Goal: Task Accomplishment & Management: Complete application form

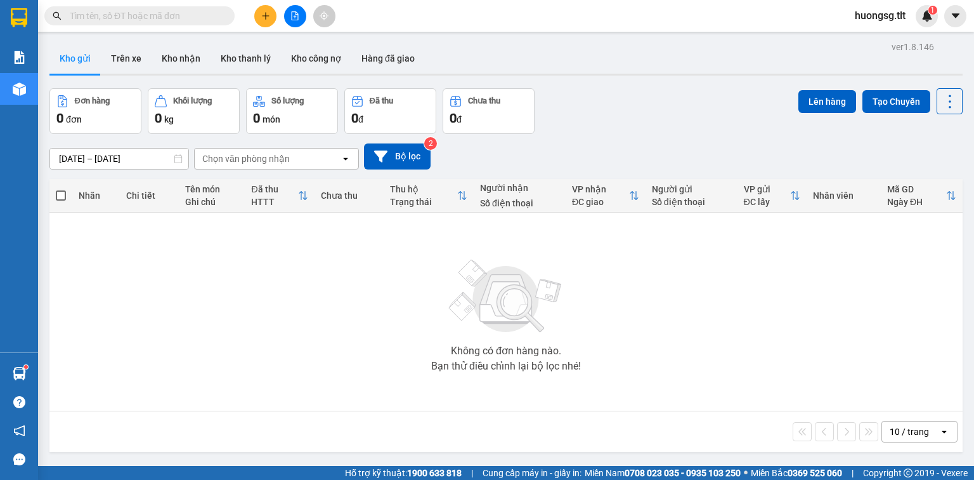
click at [155, 9] on input "text" at bounding box center [145, 16] width 150 height 14
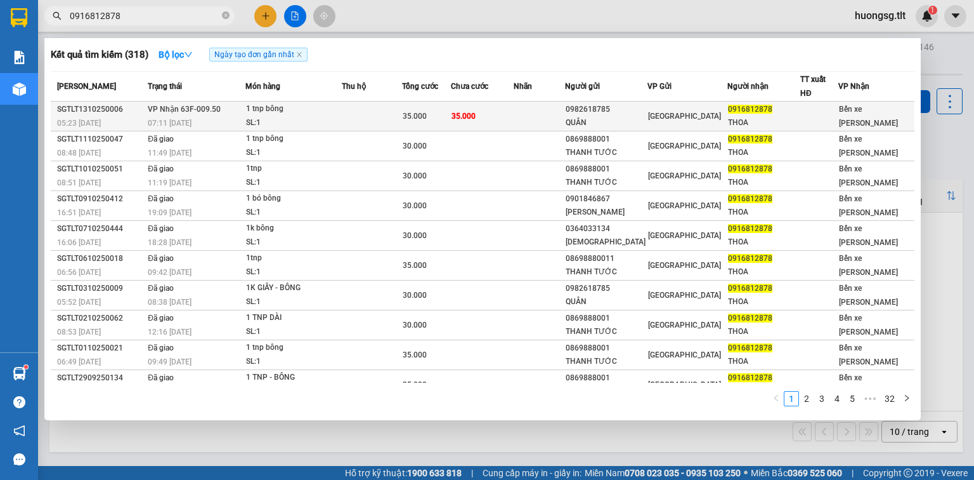
type input "0916812878"
click at [360, 112] on td at bounding box center [372, 116] width 60 height 30
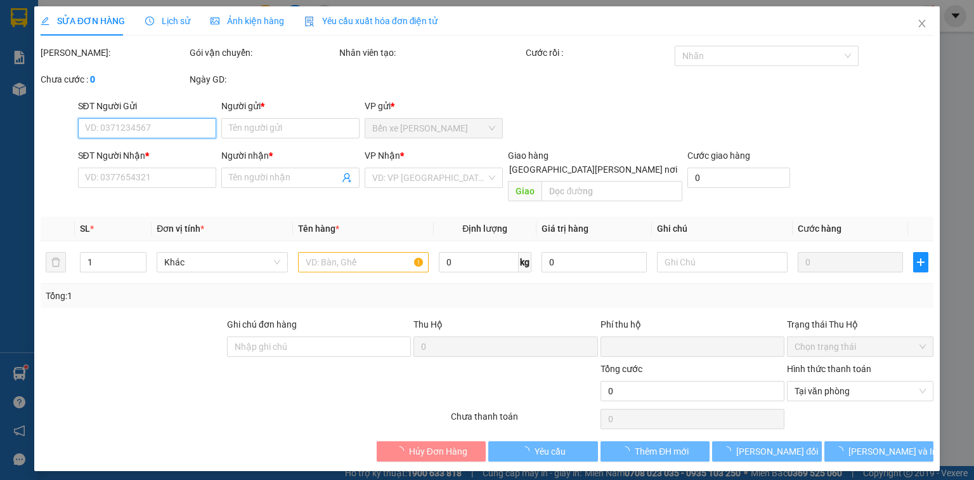
type input "0982618785"
type input "QUÂN"
type input "0916812878"
type input "THOA"
type input "0"
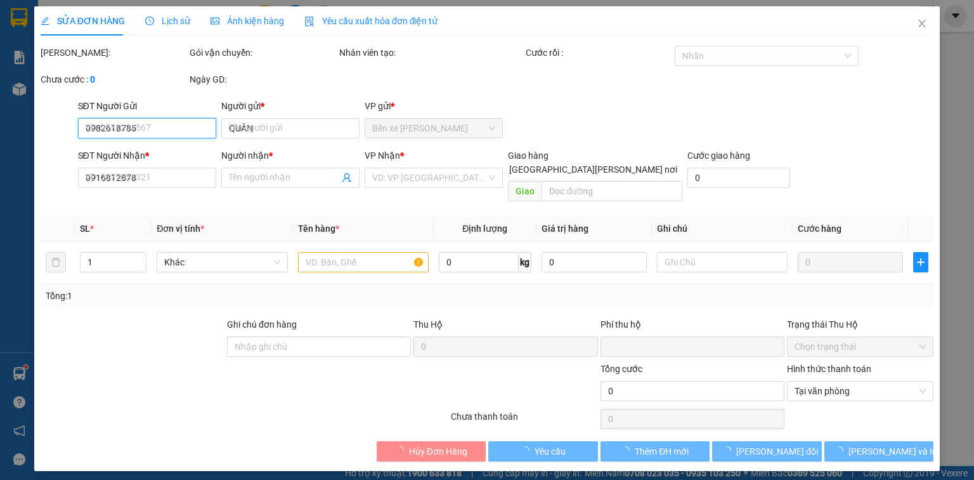
type input "35.000"
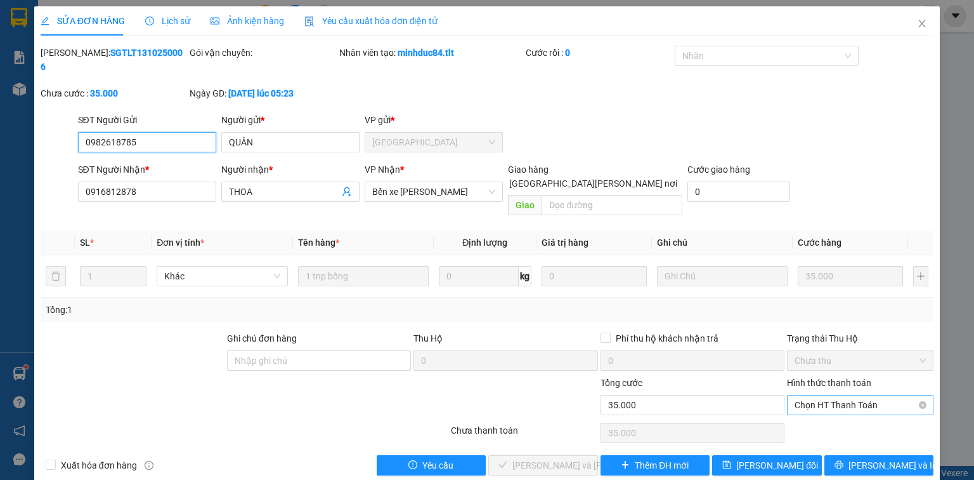
click at [868, 395] on span "Chọn HT Thanh Toán" at bounding box center [860, 404] width 131 height 19
drag, startPoint x: 854, startPoint y: 398, endPoint x: 619, endPoint y: 469, distance: 245.2
click at [846, 403] on div "Tại văn phòng" at bounding box center [860, 402] width 131 height 14
type input "0"
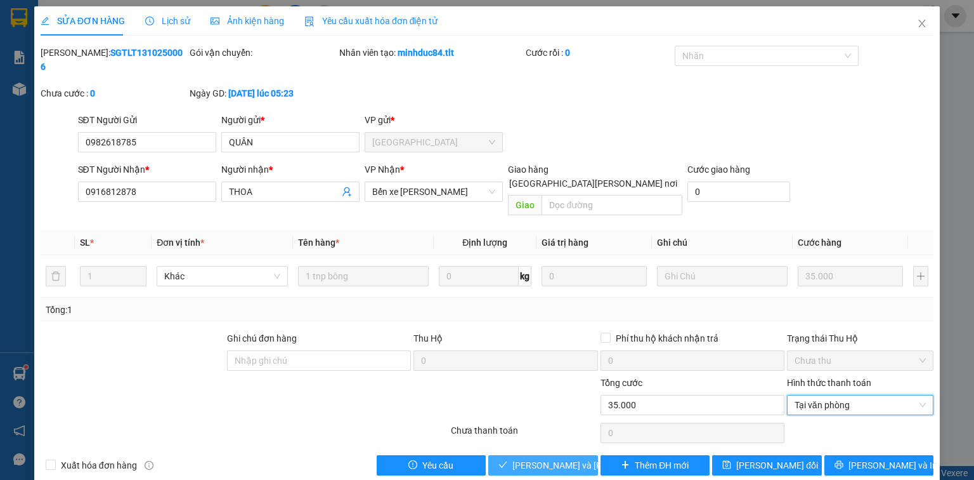
click at [558, 458] on span "[PERSON_NAME] và Giao hàng" at bounding box center [597, 465] width 171 height 14
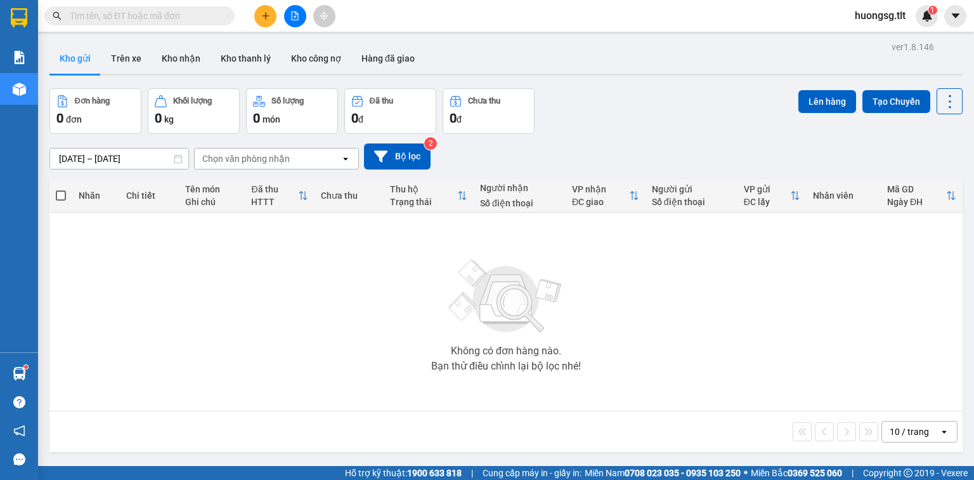
click at [214, 13] on input "text" at bounding box center [145, 16] width 150 height 14
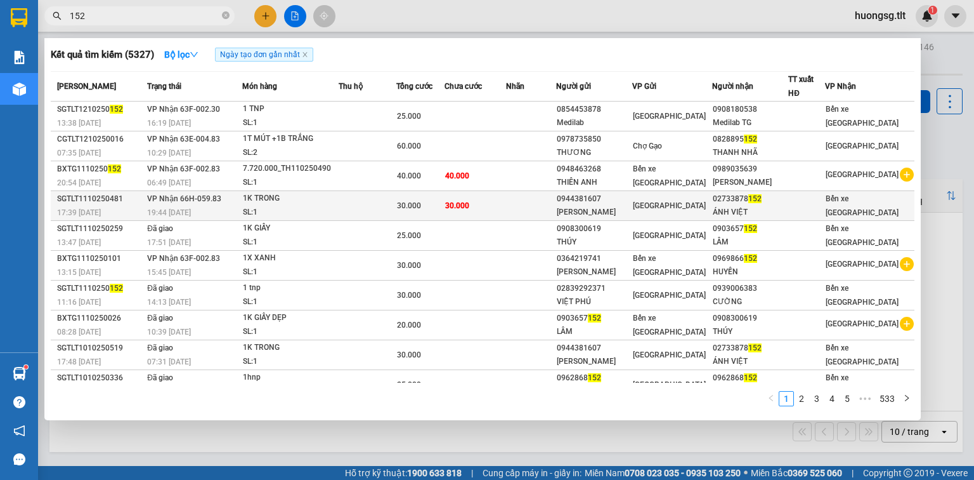
type input "152"
click at [351, 204] on td at bounding box center [368, 206] width 58 height 30
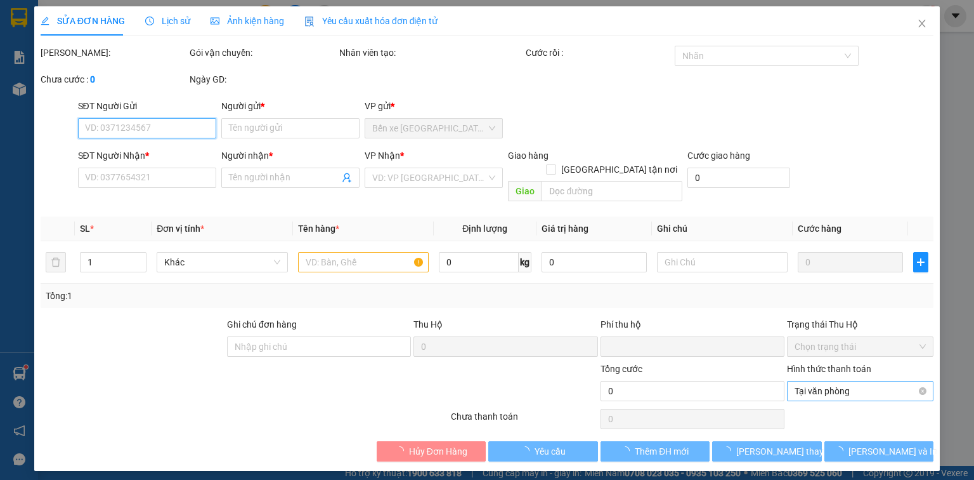
type input "0944381607"
type input "[PERSON_NAME]"
type input "02733878152"
type input "ÁNH VIỆT"
type input "0"
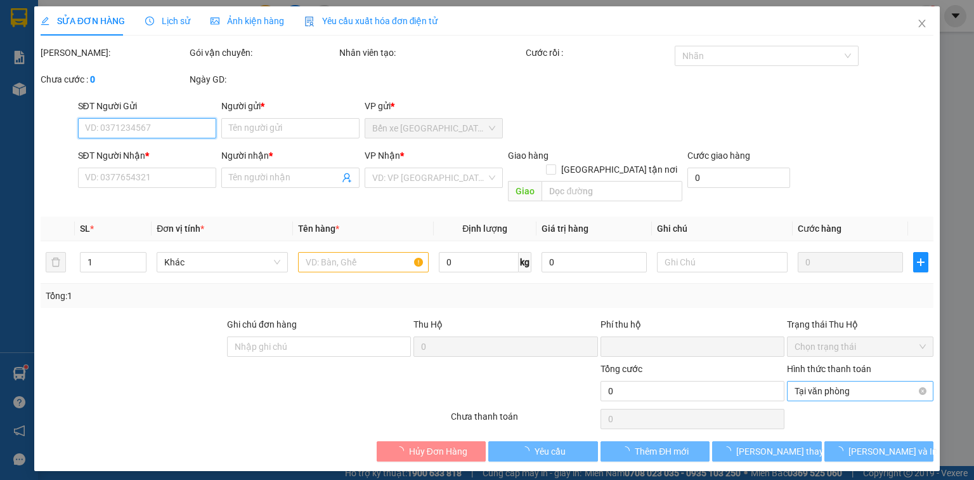
type input "30.000"
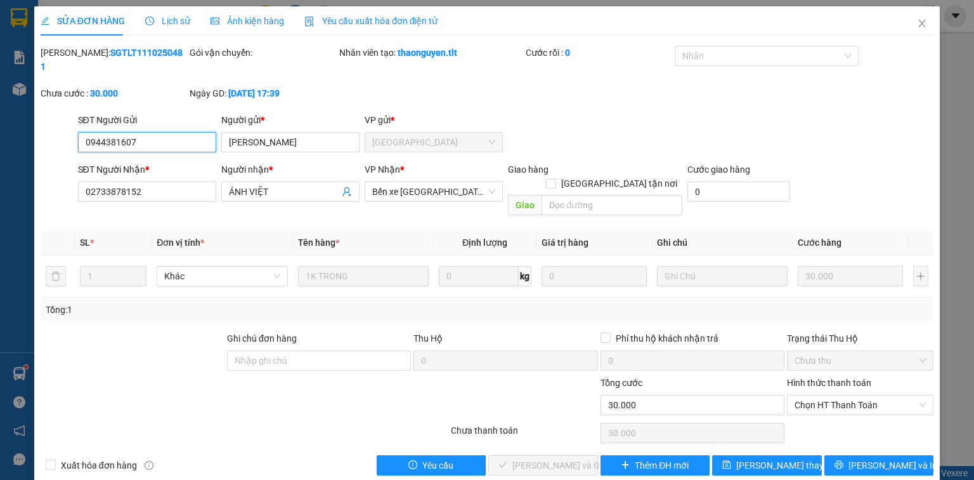
drag, startPoint x: 814, startPoint y: 377, endPoint x: 814, endPoint y: 391, distance: 13.3
click at [814, 395] on span "Chọn HT Thanh Toán" at bounding box center [860, 404] width 131 height 19
drag, startPoint x: 815, startPoint y: 400, endPoint x: 763, endPoint y: 408, distance: 52.7
click at [814, 400] on div "Tại văn phòng" at bounding box center [860, 402] width 131 height 14
type input "0"
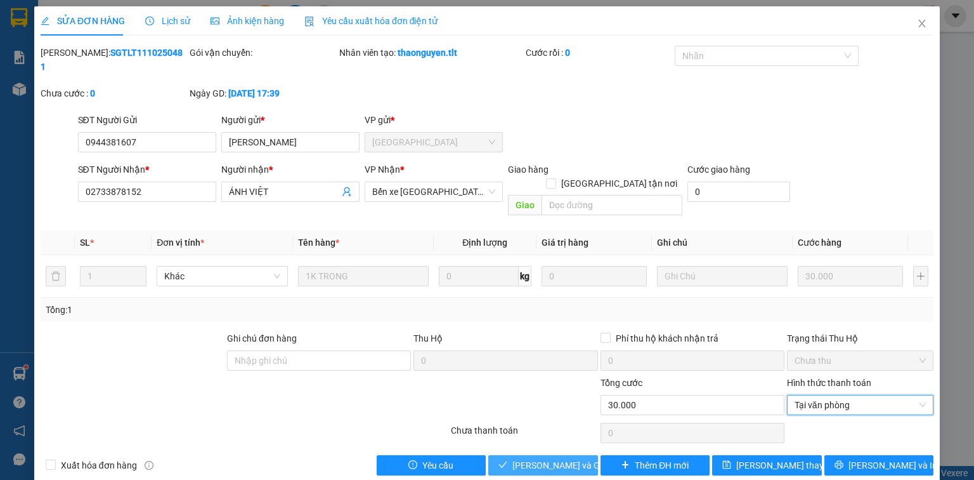
drag, startPoint x: 572, startPoint y: 439, endPoint x: 622, endPoint y: 408, distance: 58.1
click at [573, 458] on span "[PERSON_NAME] và Giao hàng" at bounding box center [573, 465] width 122 height 14
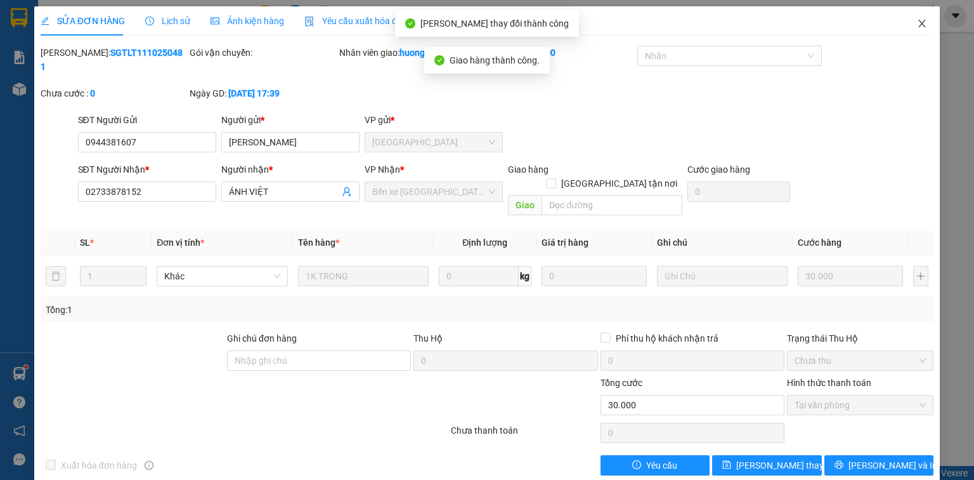
click at [920, 20] on icon "close" at bounding box center [922, 23] width 10 height 10
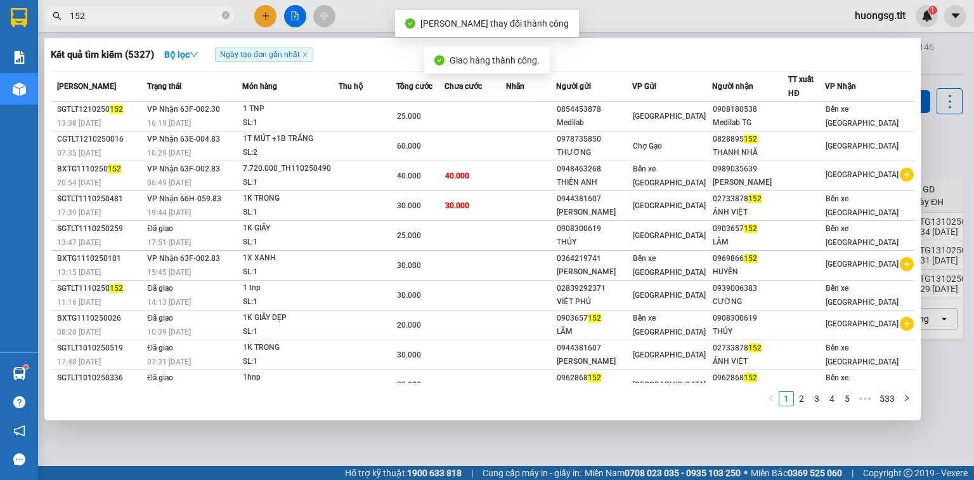
click at [184, 15] on input "152" at bounding box center [145, 16] width 150 height 14
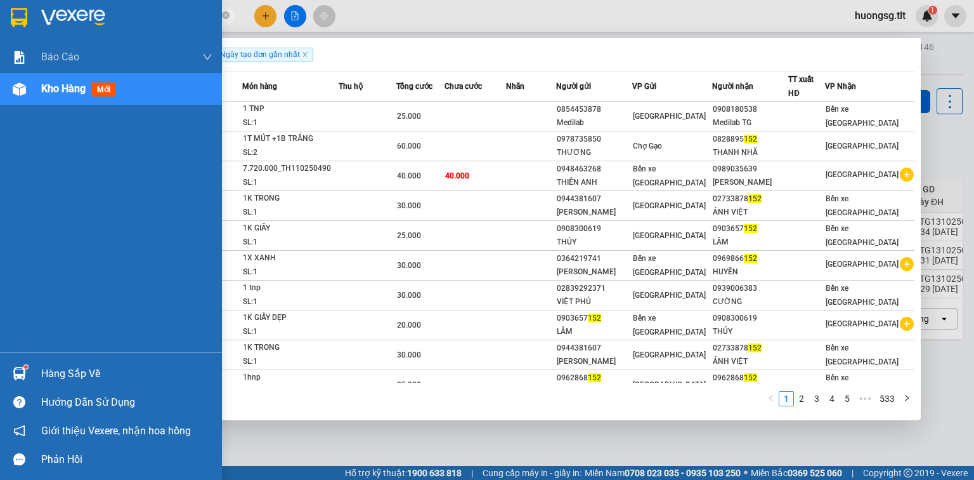
click at [90, 379] on div "Hàng sắp về" at bounding box center [126, 373] width 171 height 19
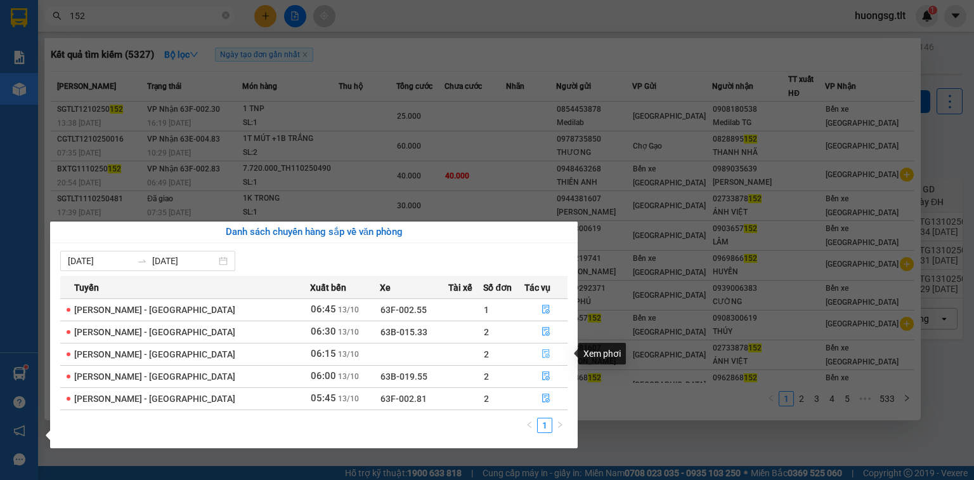
click at [542, 353] on icon "file-done" at bounding box center [546, 353] width 9 height 9
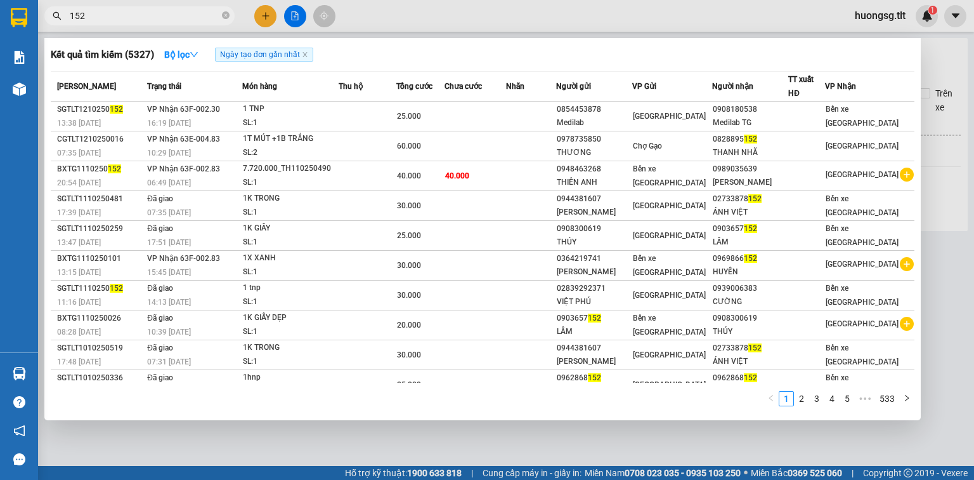
click at [622, 448] on div at bounding box center [487, 240] width 974 height 480
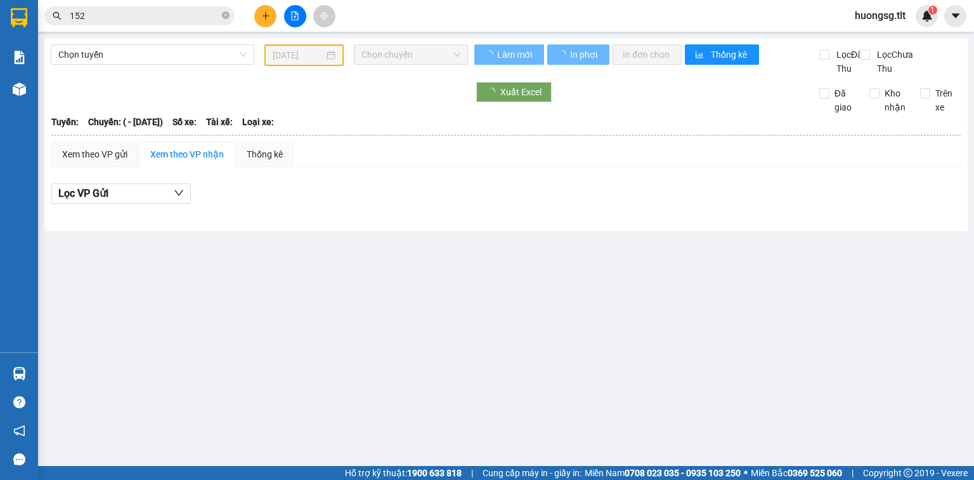
type input "[DATE]"
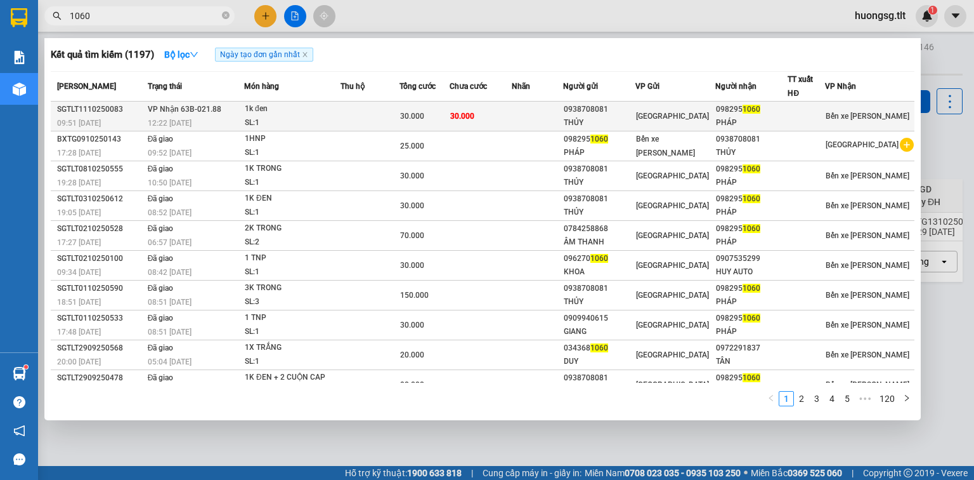
type input "1060"
click at [587, 117] on div "THỦY" at bounding box center [599, 122] width 71 height 13
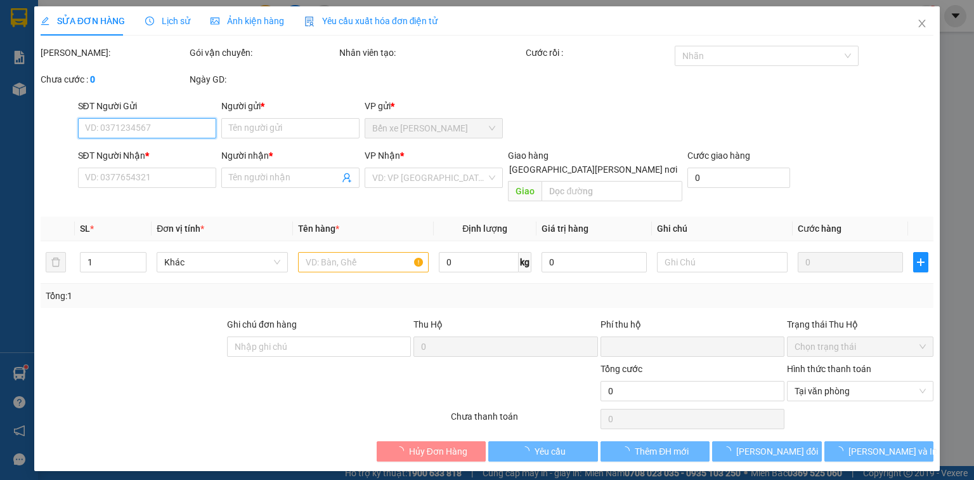
type input "0938708081"
type input "THỦY"
type input "0982951060"
type input "PHÁP"
type input "0"
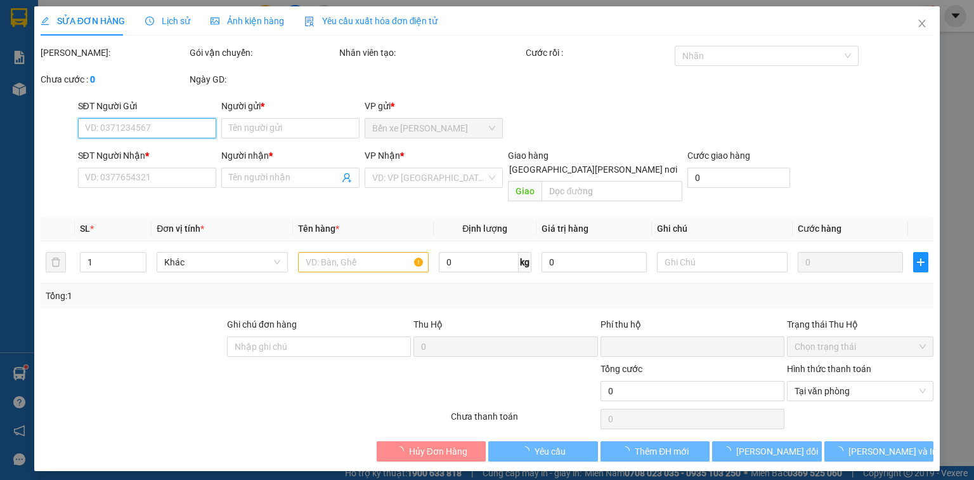
type input "30.000"
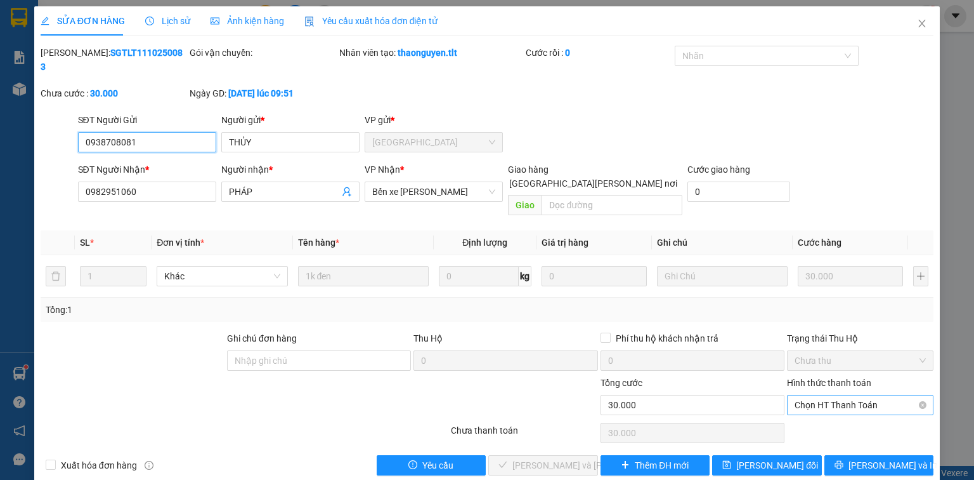
click at [856, 395] on span "Chọn HT Thanh Toán" at bounding box center [860, 404] width 131 height 19
click at [844, 399] on div "Tại văn phòng" at bounding box center [860, 402] width 131 height 14
type input "0"
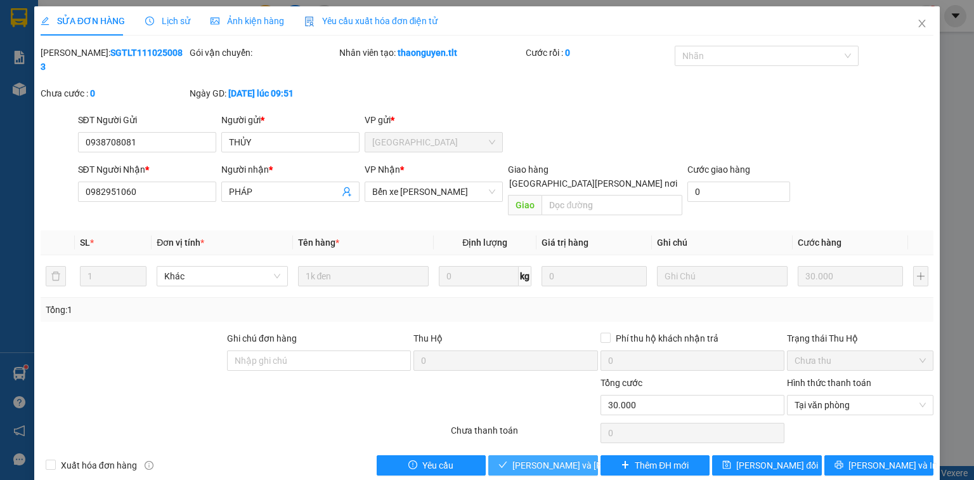
click at [532, 458] on span "[PERSON_NAME] và Giao hàng" at bounding box center [597, 465] width 171 height 14
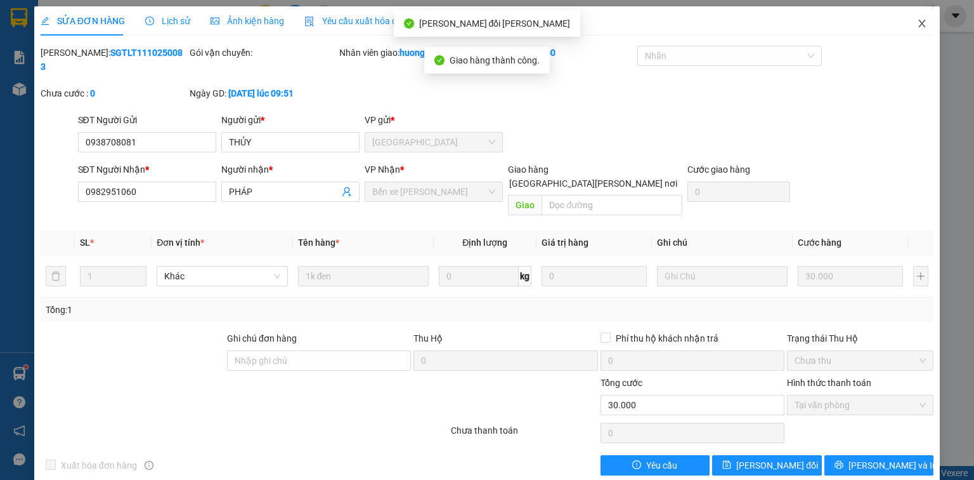
click at [916, 23] on span "Close" at bounding box center [922, 24] width 36 height 36
